Goal: Task Accomplishment & Management: Use online tool/utility

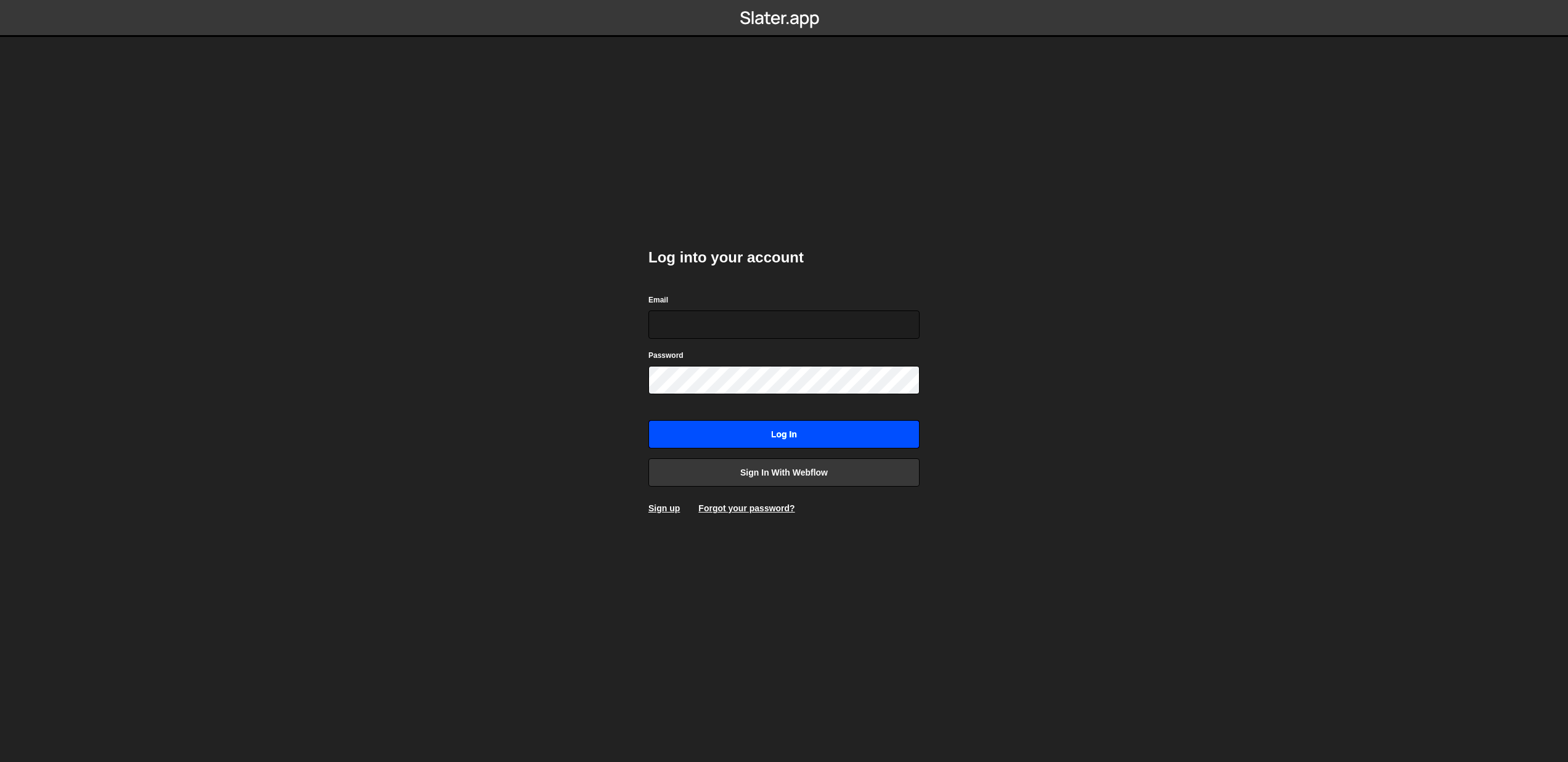
type input "terencekissner@gmail.com"
click at [795, 443] on input "Log in" at bounding box center [784, 435] width 271 height 28
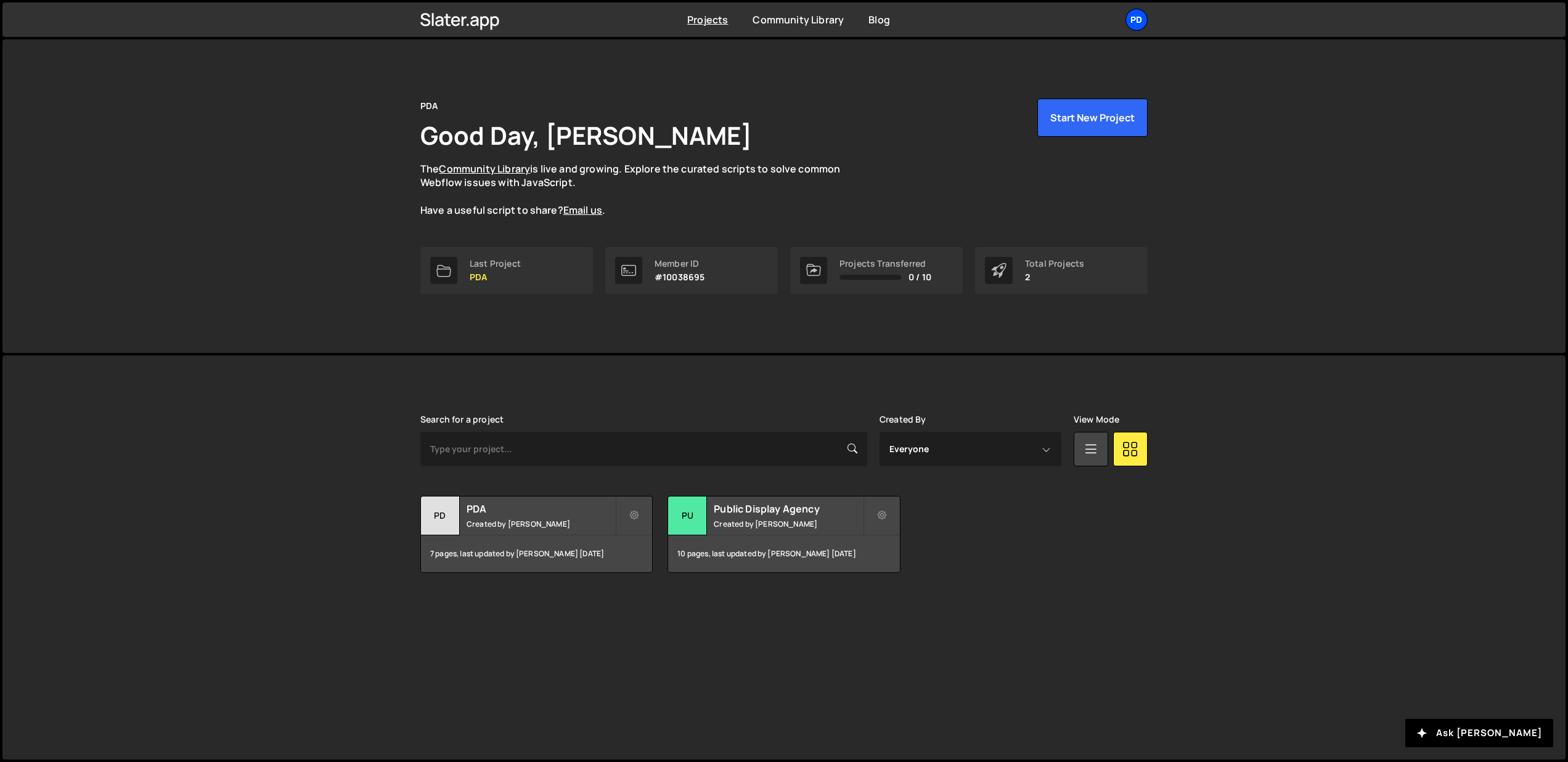
click at [1138, 22] on div "PD" at bounding box center [1136, 19] width 22 height 22
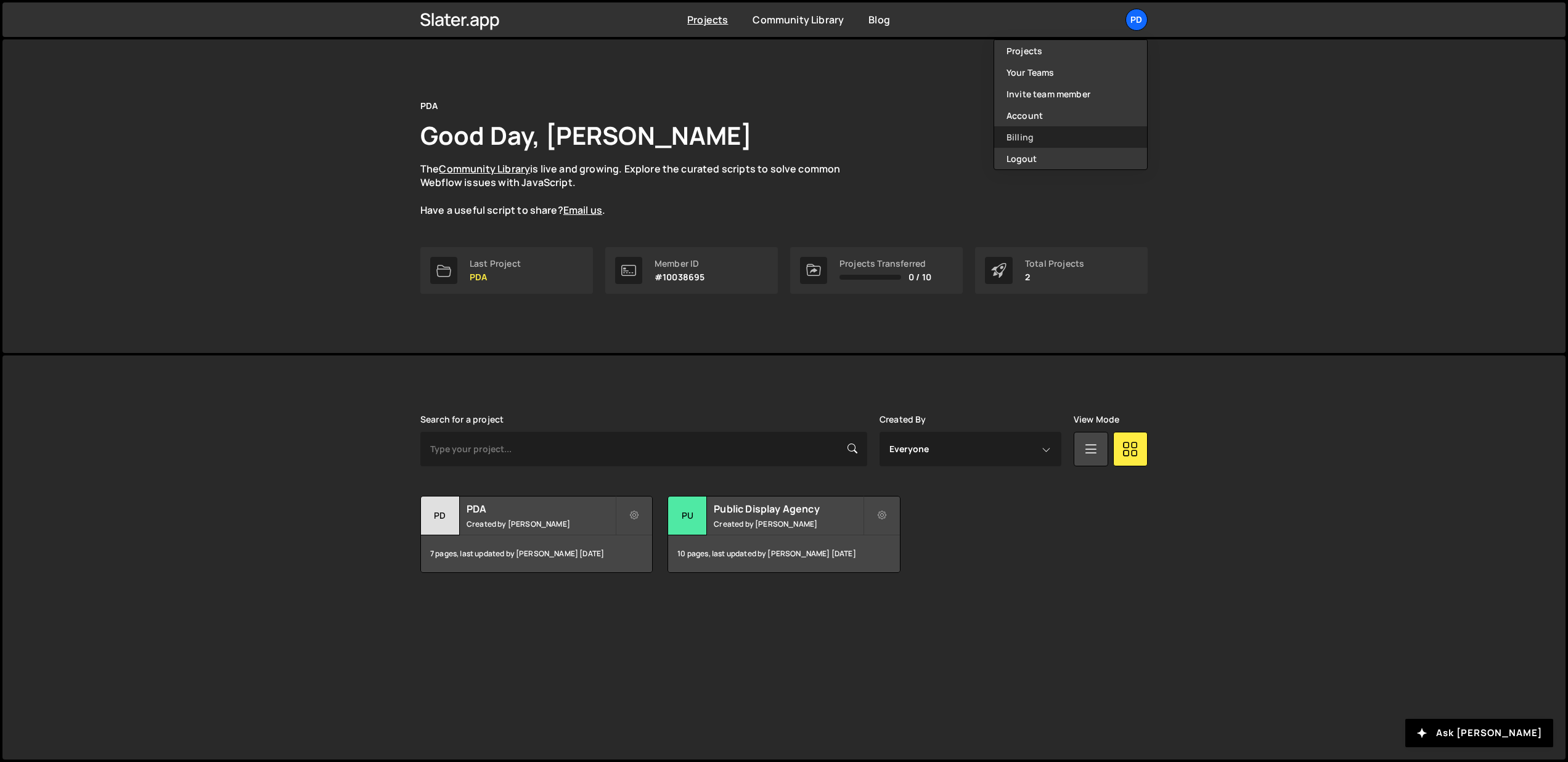
click at [1018, 138] on link "Billing" at bounding box center [1070, 136] width 153 height 21
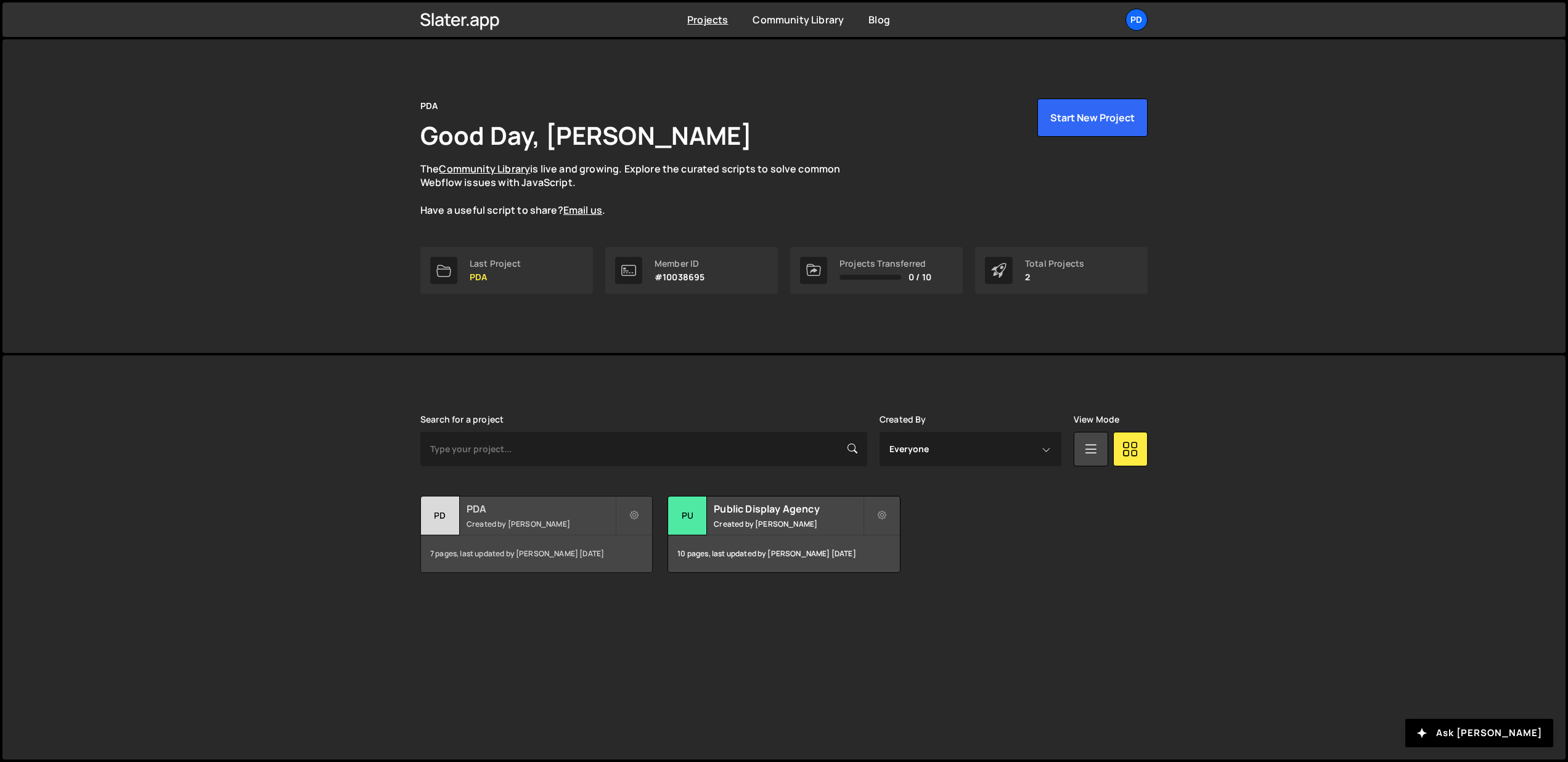
click at [512, 511] on h2 "PDA" at bounding box center [541, 508] width 149 height 14
click at [743, 519] on small "Created by Terence Kissner" at bounding box center [788, 524] width 149 height 10
click at [792, 511] on h2 "Public Display Agency" at bounding box center [788, 508] width 149 height 14
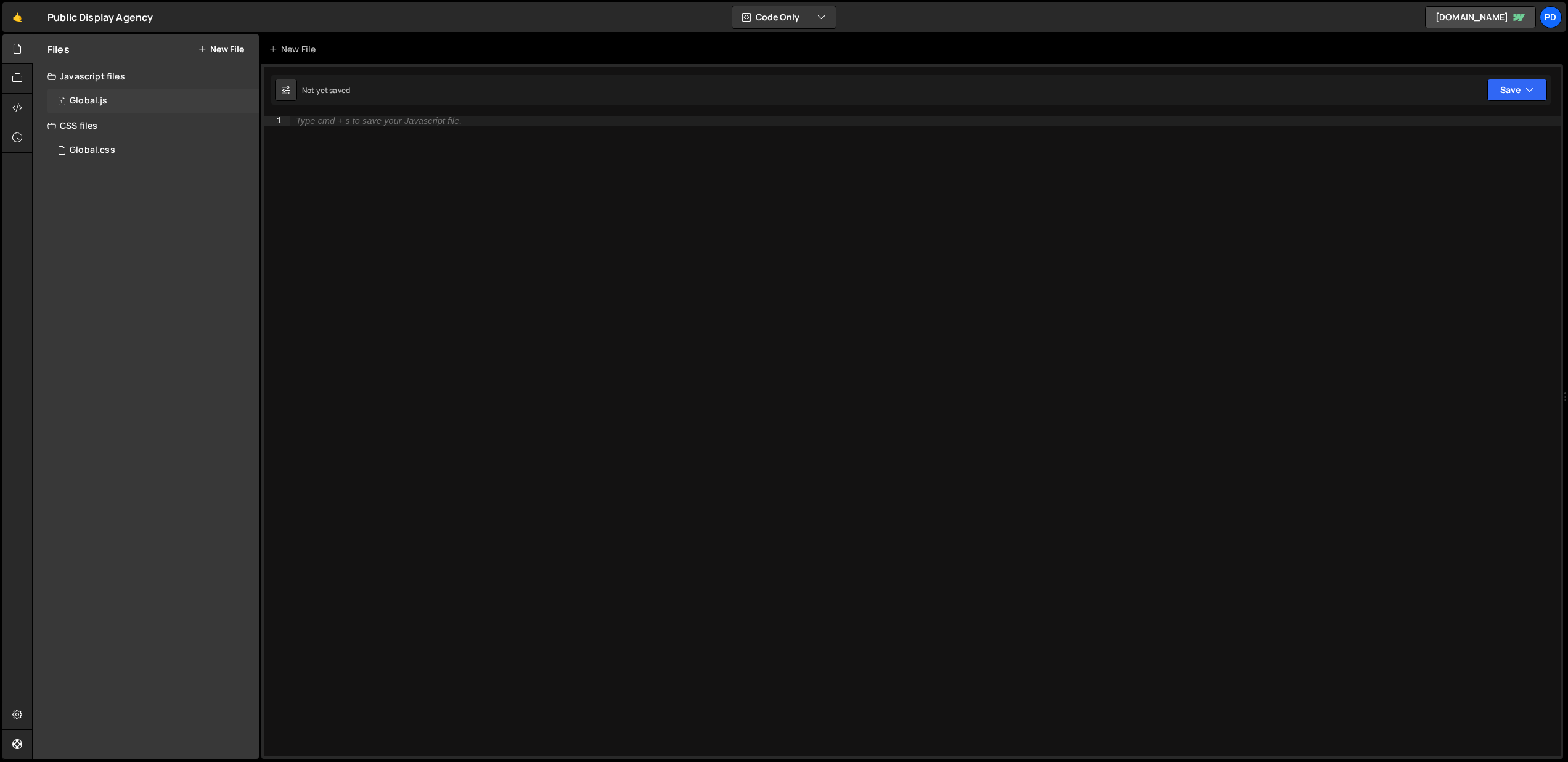
click at [93, 102] on div "Global.js" at bounding box center [89, 101] width 38 height 11
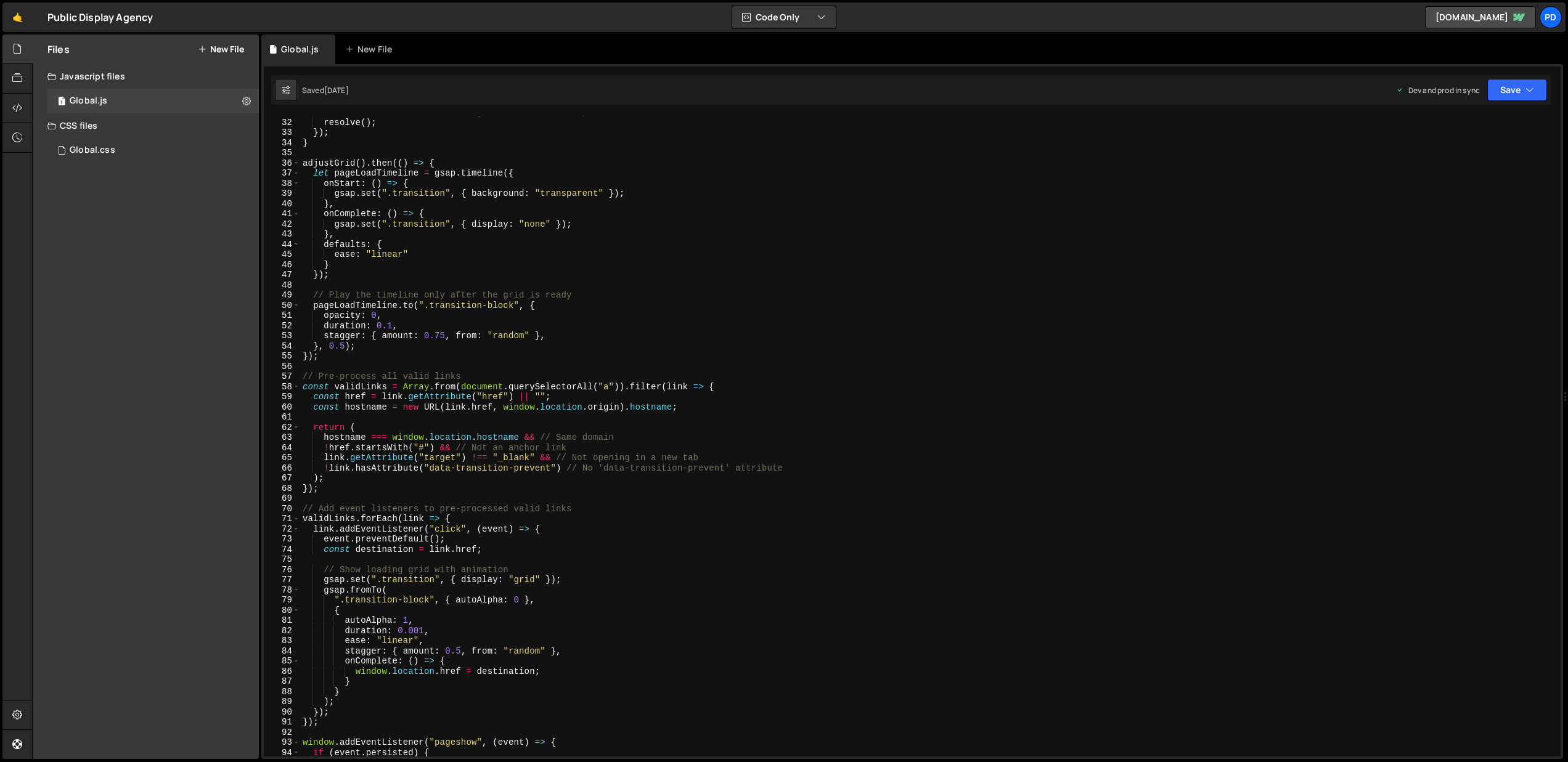
scroll to position [691, 0]
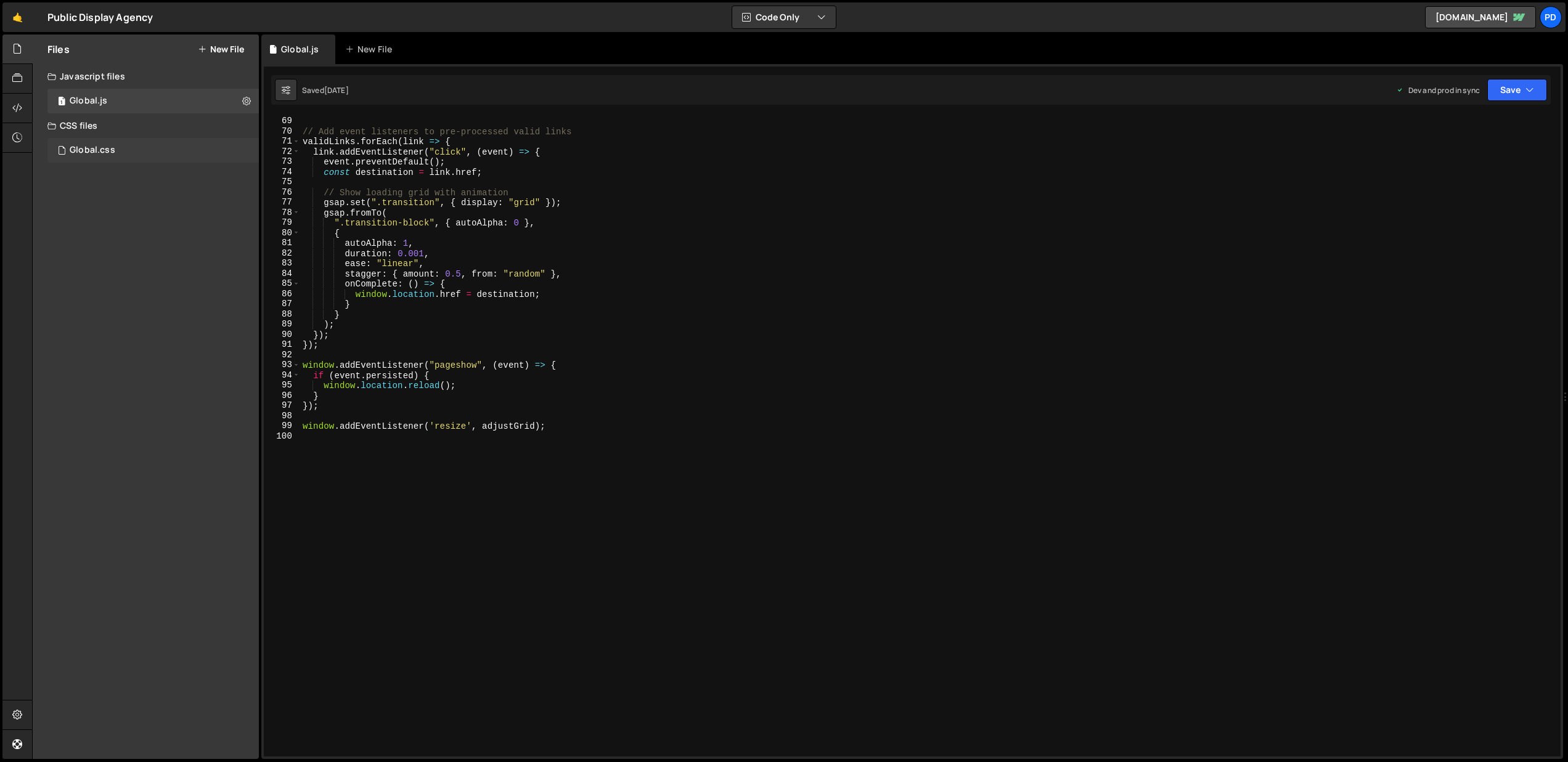
click at [100, 156] on div "Global.css 0" at bounding box center [153, 150] width 212 height 25
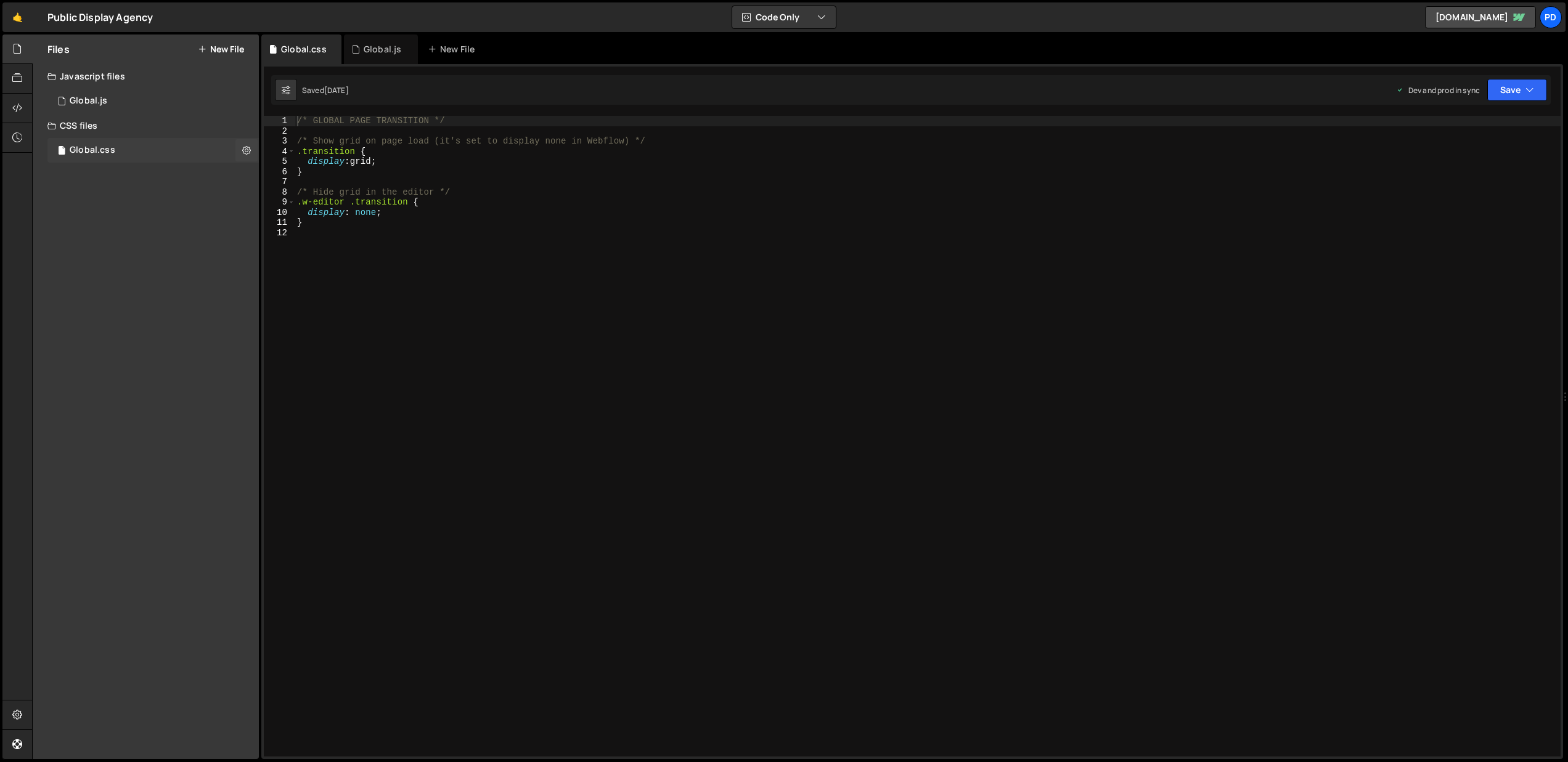
scroll to position [6927, 0]
click at [89, 100] on div "Global.js" at bounding box center [89, 101] width 38 height 11
